Goal: Task Accomplishment & Management: Manage account settings

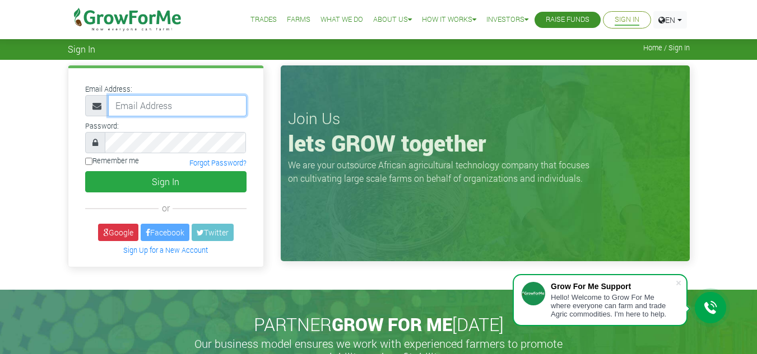
type input "[EMAIL_ADDRESS][DOMAIN_NAME]"
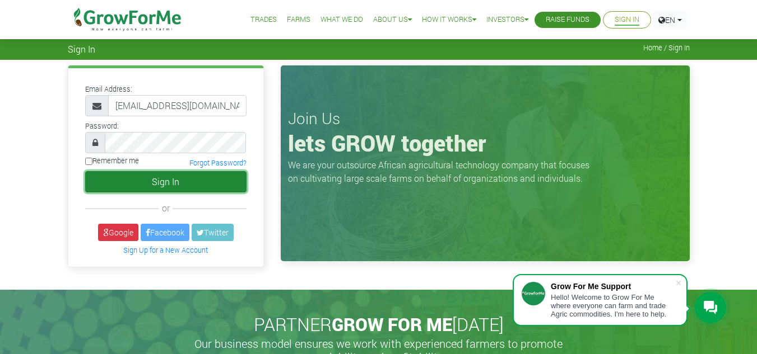
click at [180, 187] on button "Sign In" at bounding box center [165, 181] width 161 height 21
